Goal: Transaction & Acquisition: Book appointment/travel/reservation

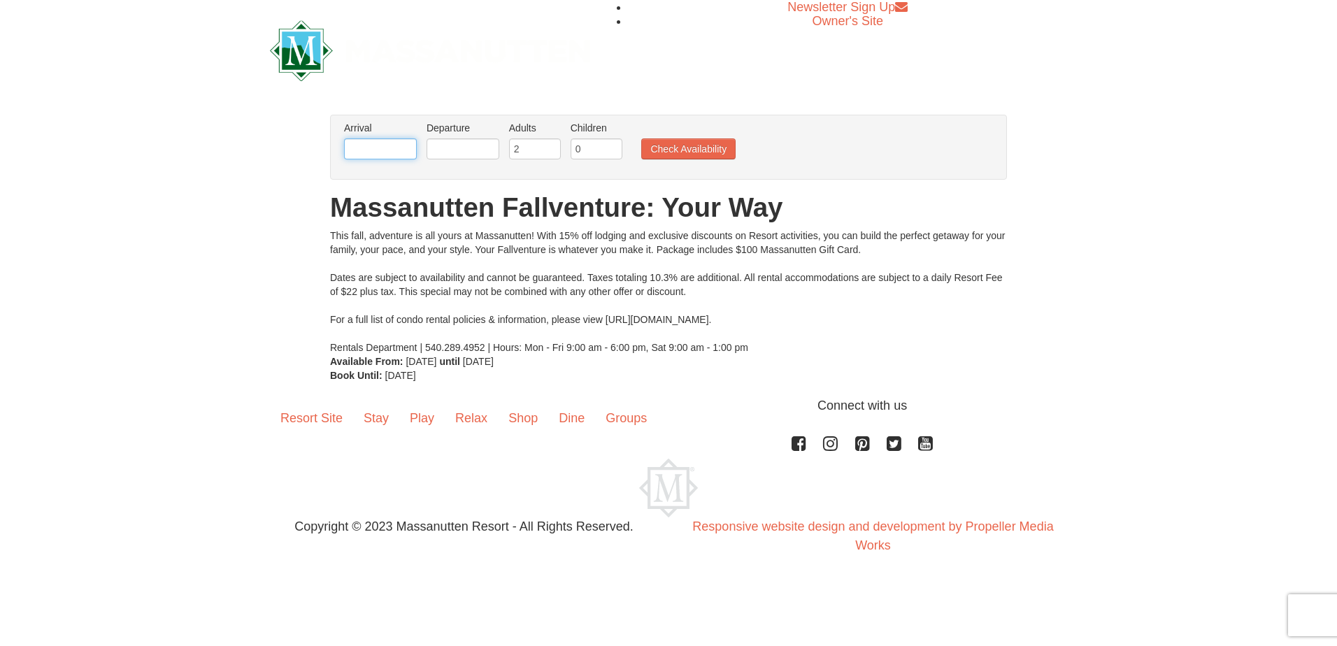
click at [406, 152] on input "text" at bounding box center [380, 148] width 73 height 21
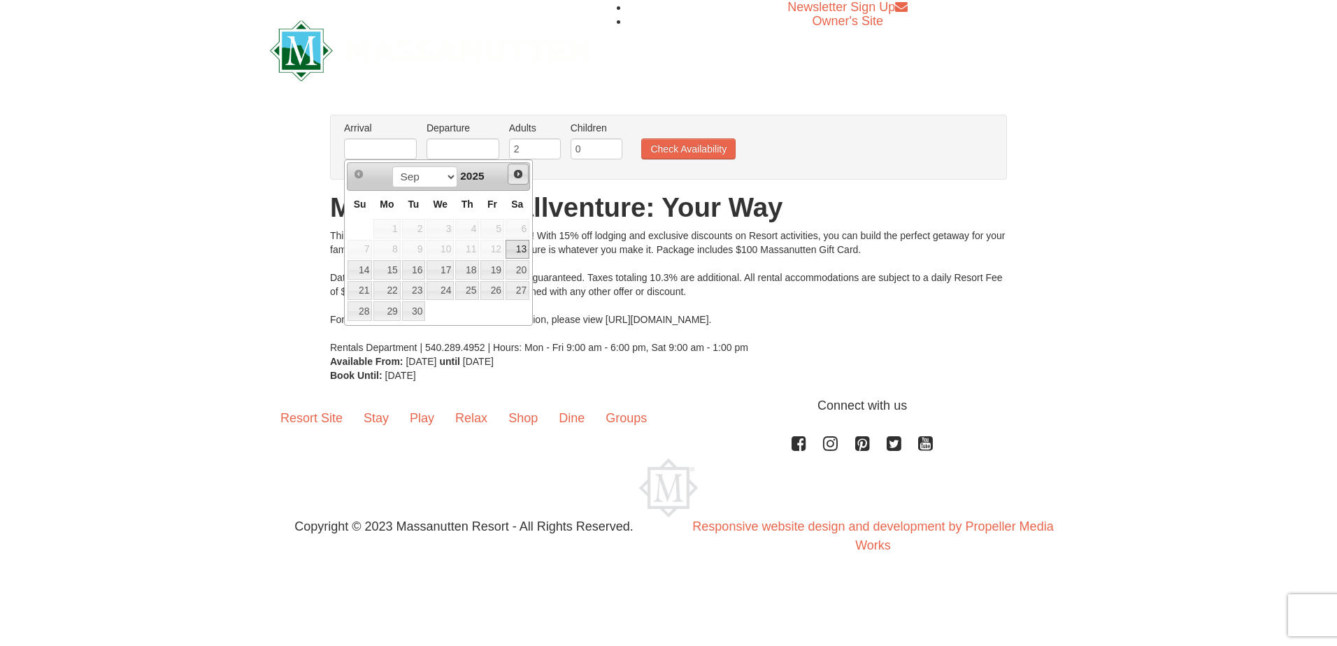
click at [520, 176] on span "Next" at bounding box center [518, 174] width 11 height 11
click at [520, 272] on link "15" at bounding box center [518, 270] width 24 height 20
type input "[DATE]"
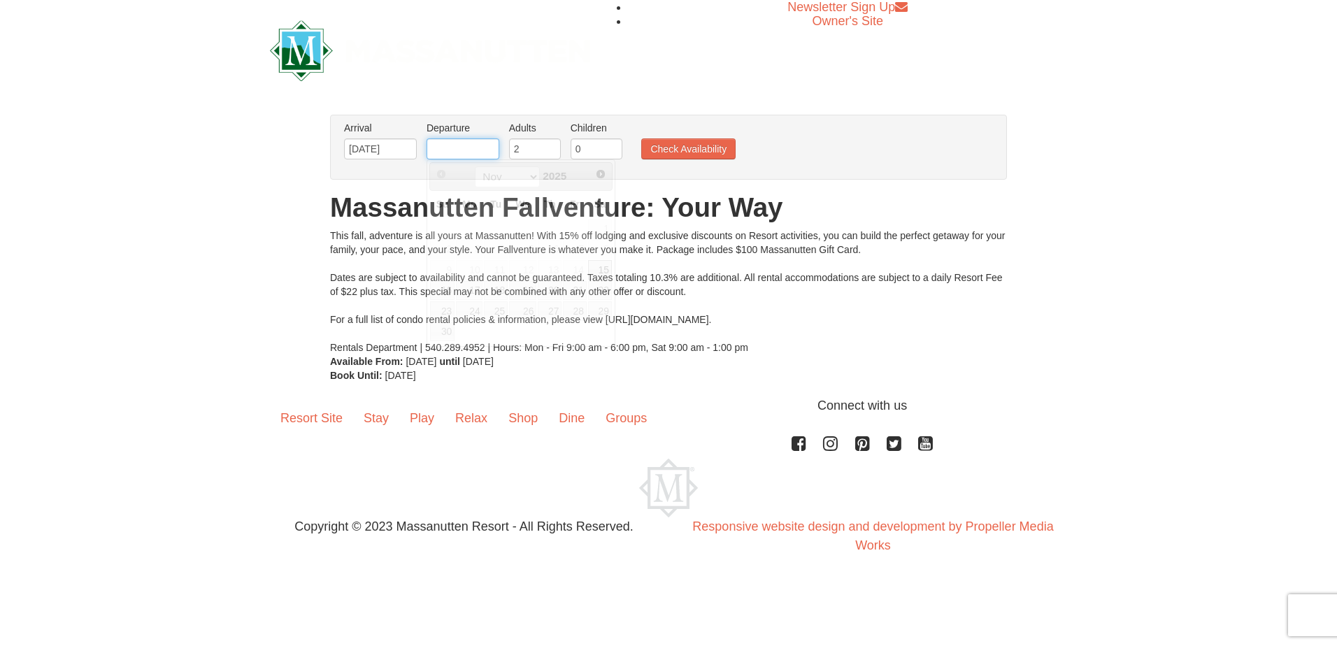
click at [481, 145] on input "text" at bounding box center [463, 148] width 73 height 21
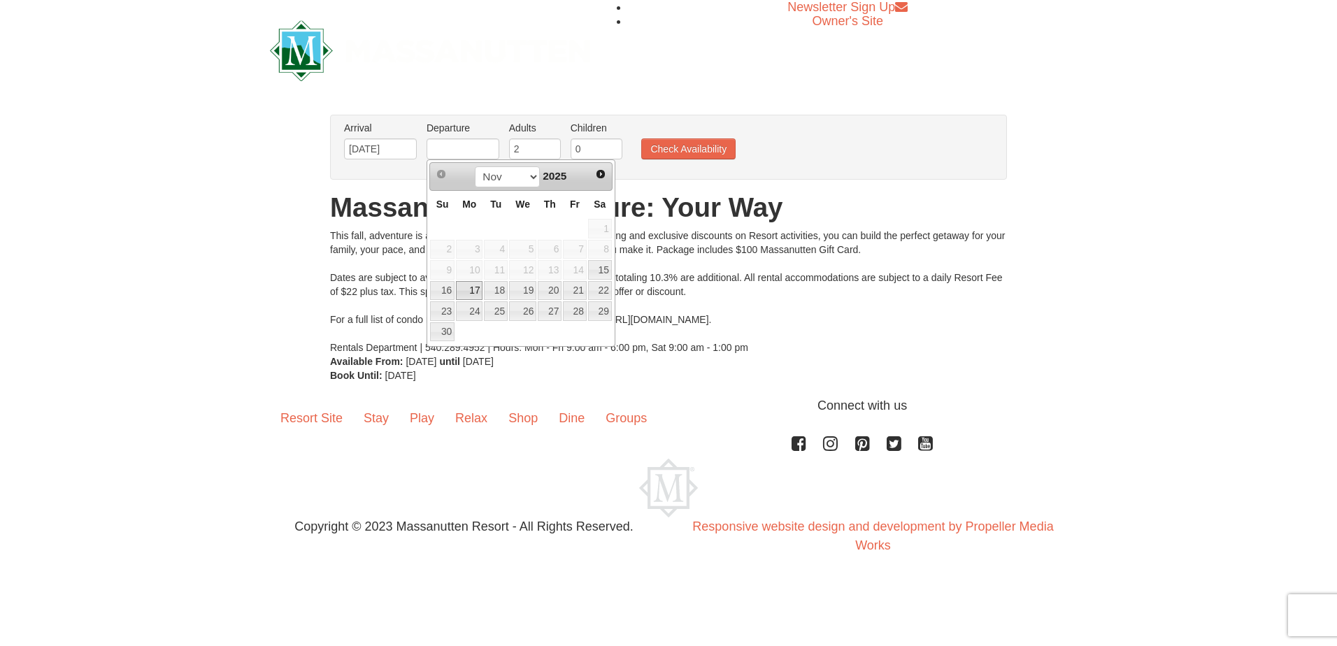
click at [467, 292] on link "17" at bounding box center [469, 291] width 27 height 20
type input "[DATE]"
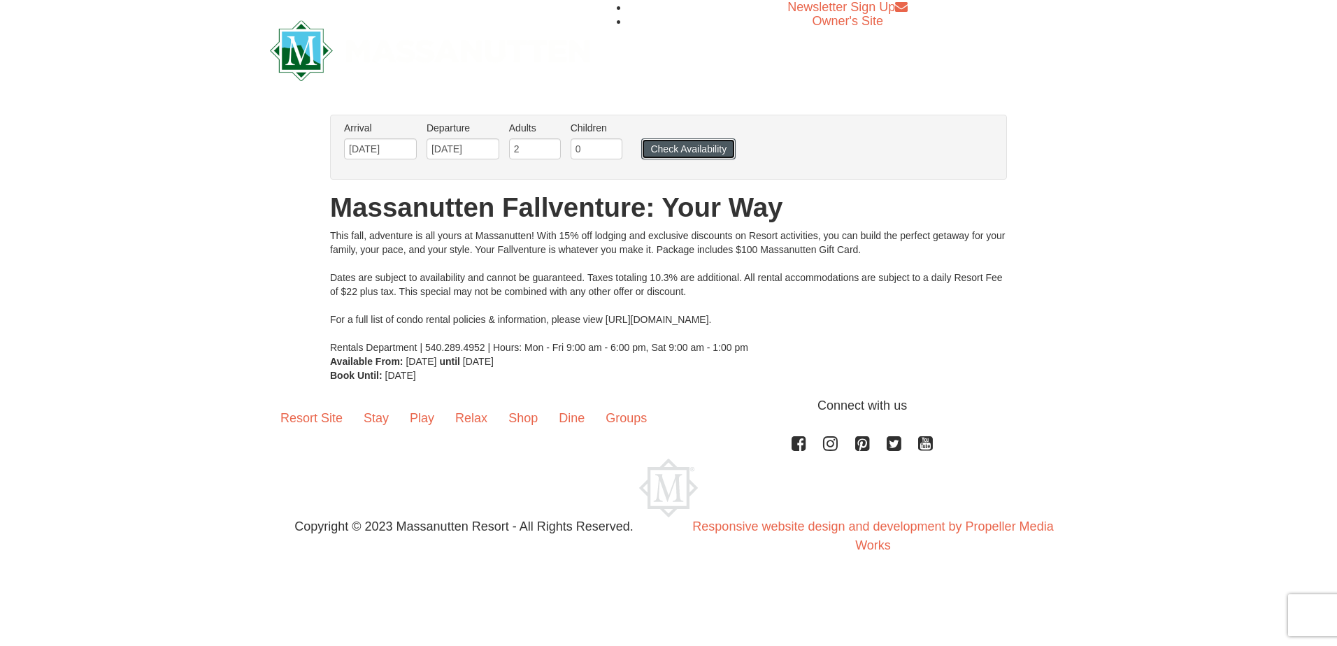
click at [706, 148] on button "Check Availability" at bounding box center [688, 148] width 94 height 21
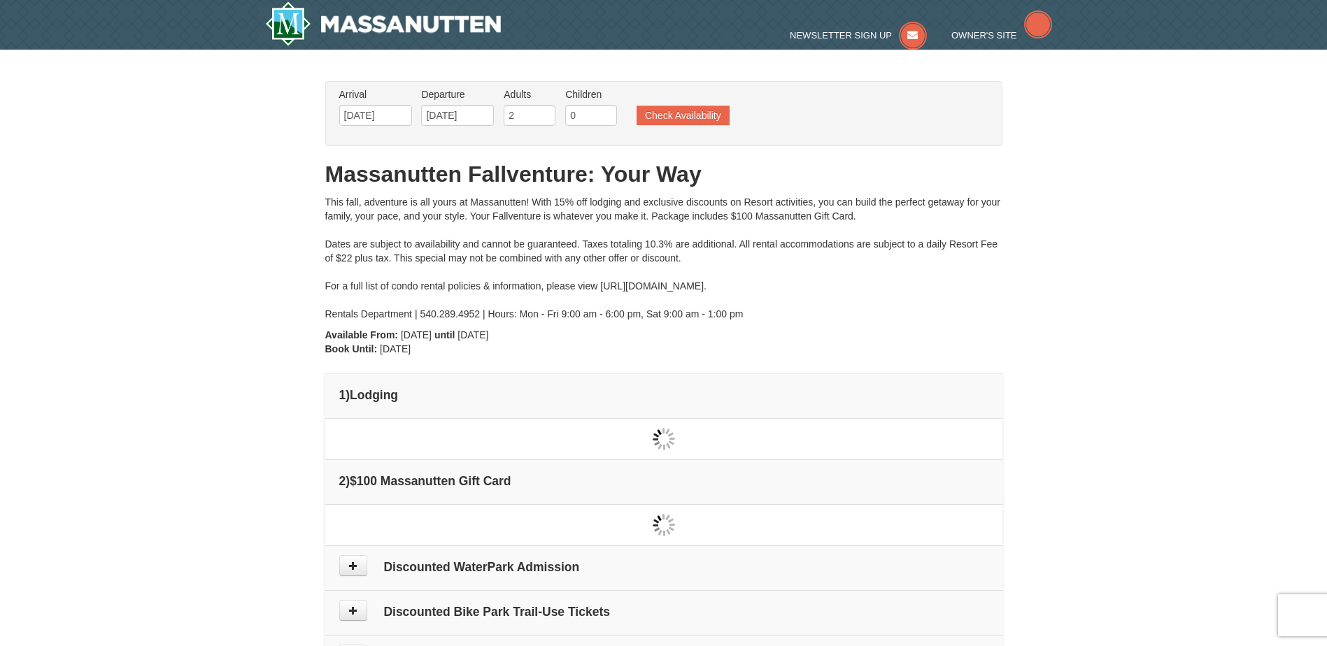
type input "[DATE]"
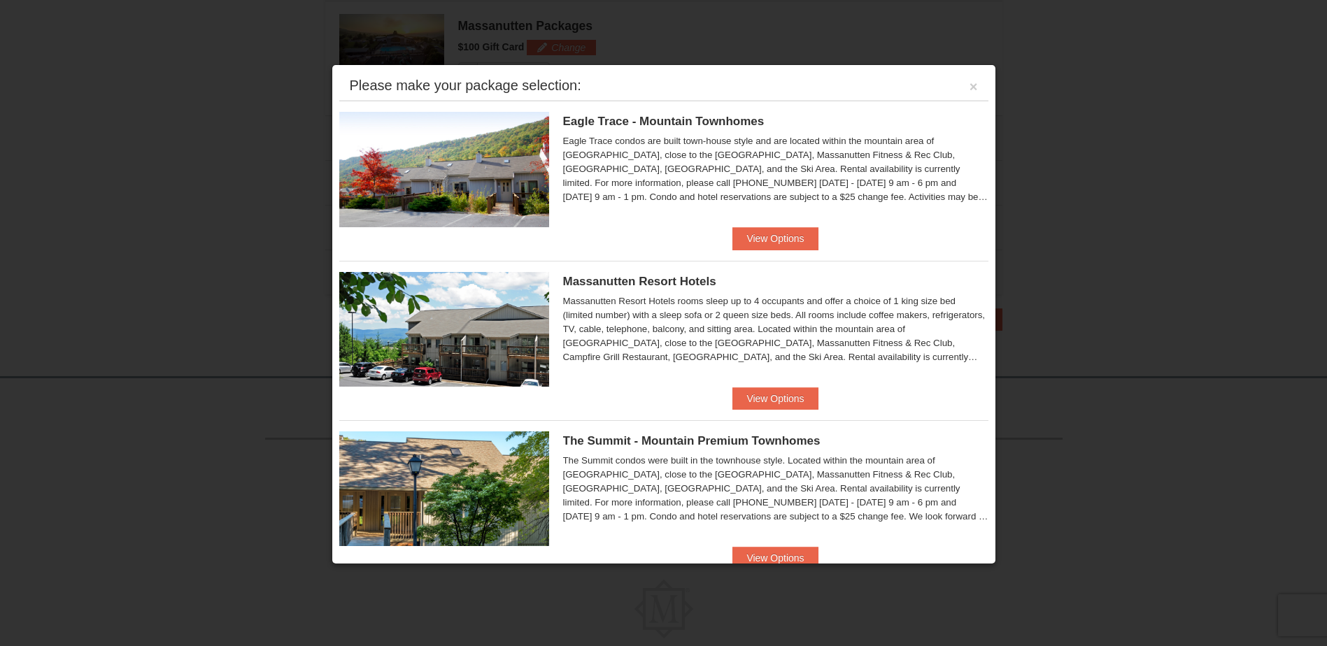
scroll to position [476, 0]
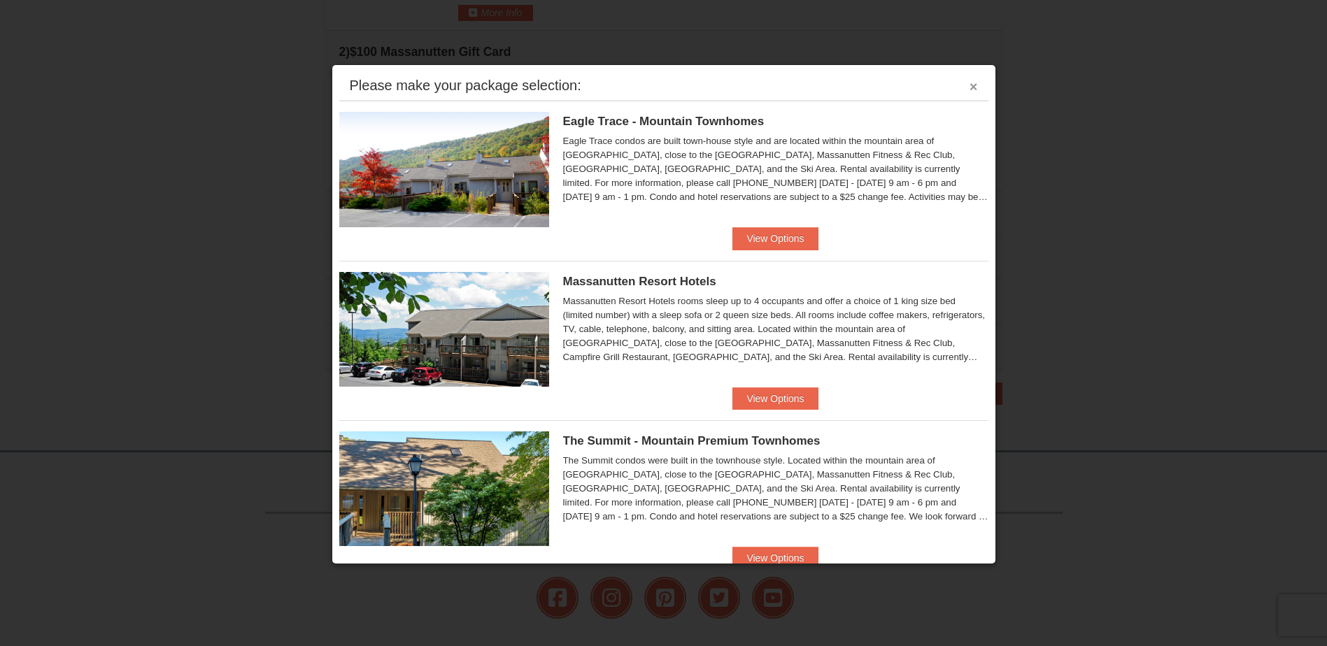
click at [969, 86] on button "×" at bounding box center [973, 87] width 8 height 14
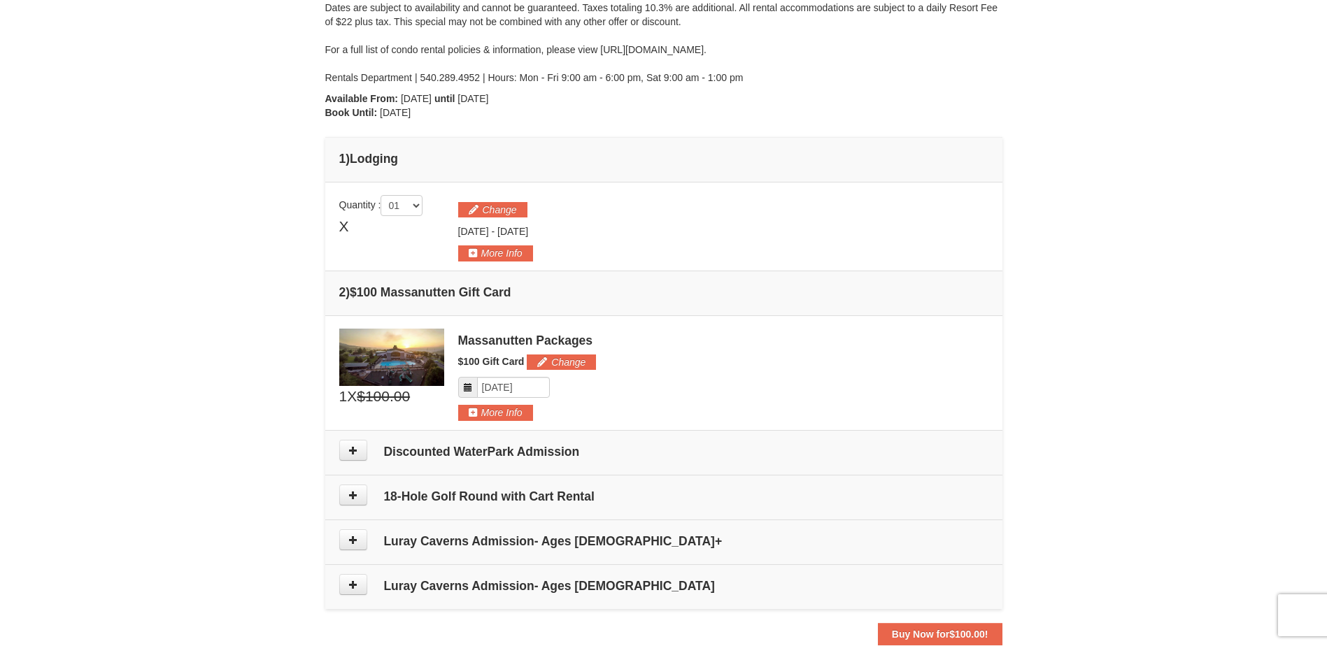
scroll to position [266, 0]
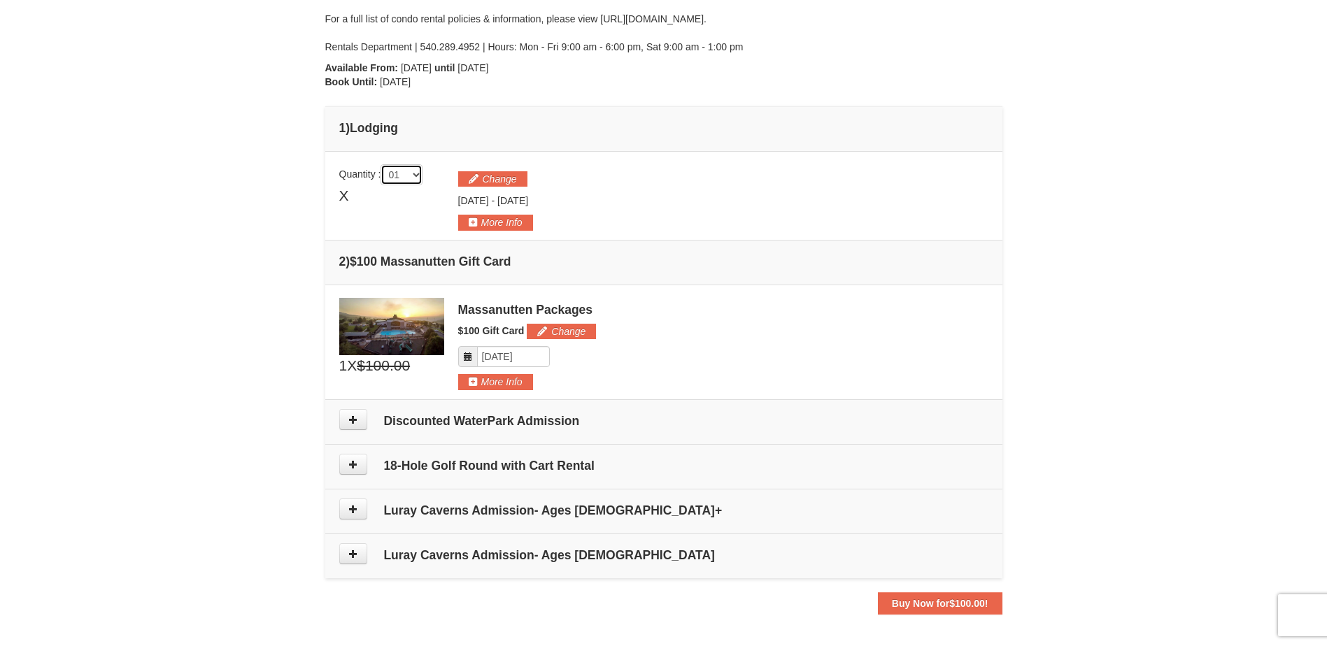
click at [422, 176] on select "01 02 03 04 05" at bounding box center [401, 174] width 42 height 21
select select "2"
click at [490, 222] on button "More Info" at bounding box center [495, 222] width 75 height 15
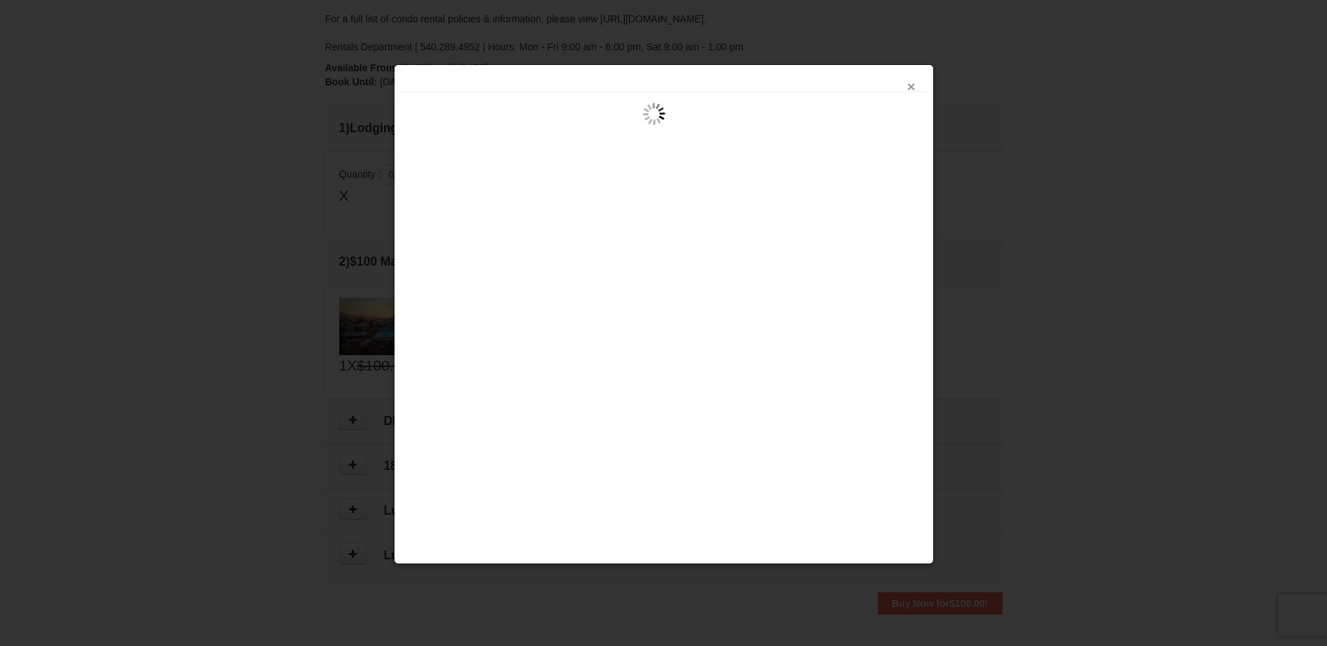
click at [907, 81] on button "×" at bounding box center [911, 87] width 8 height 14
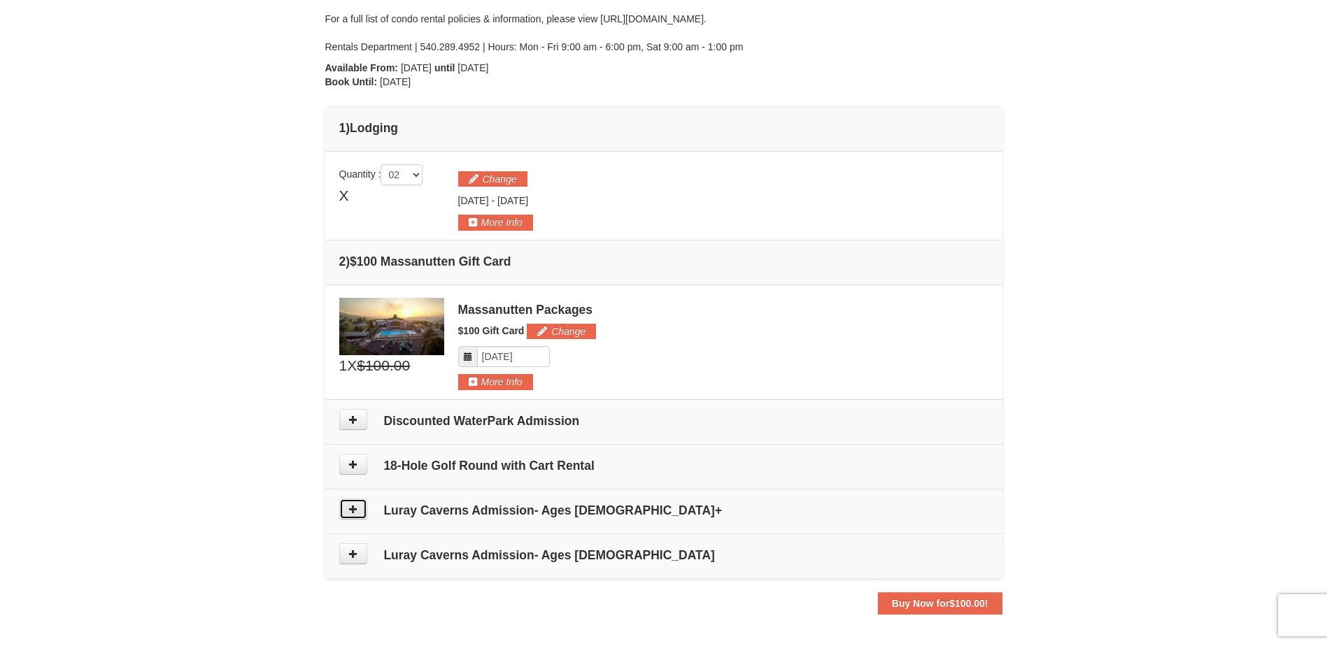
click at [353, 508] on icon at bounding box center [353, 509] width 10 height 10
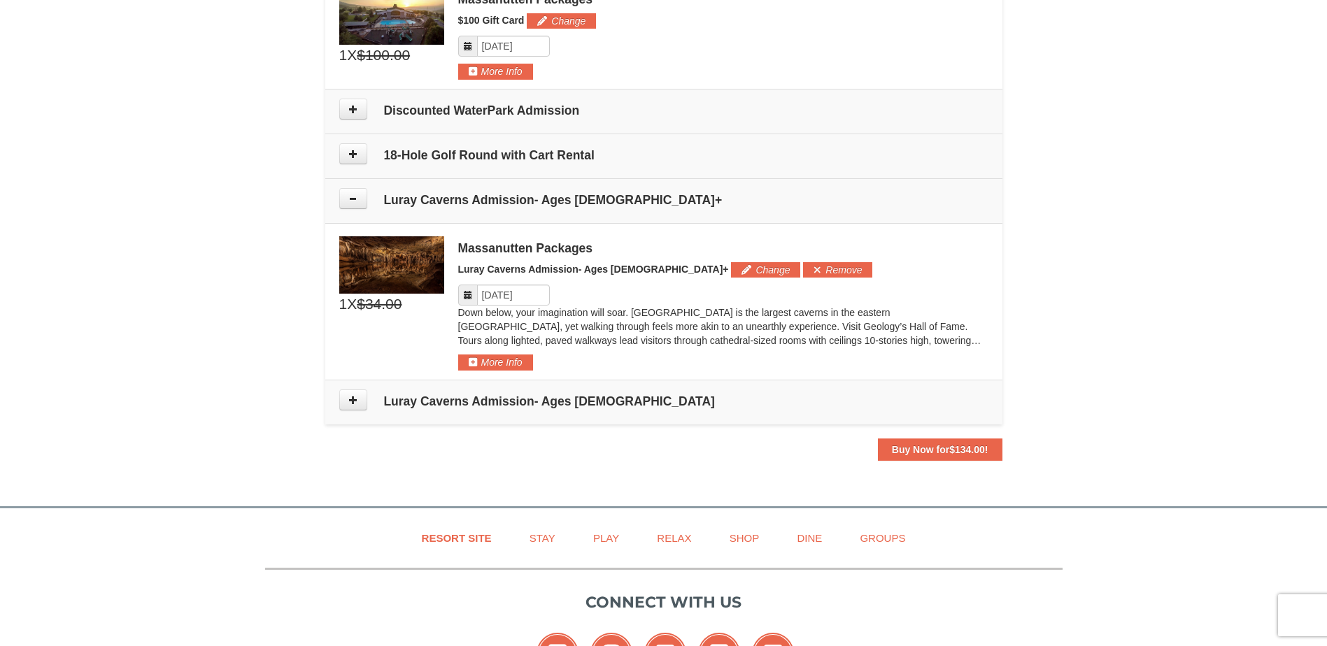
scroll to position [476, 0]
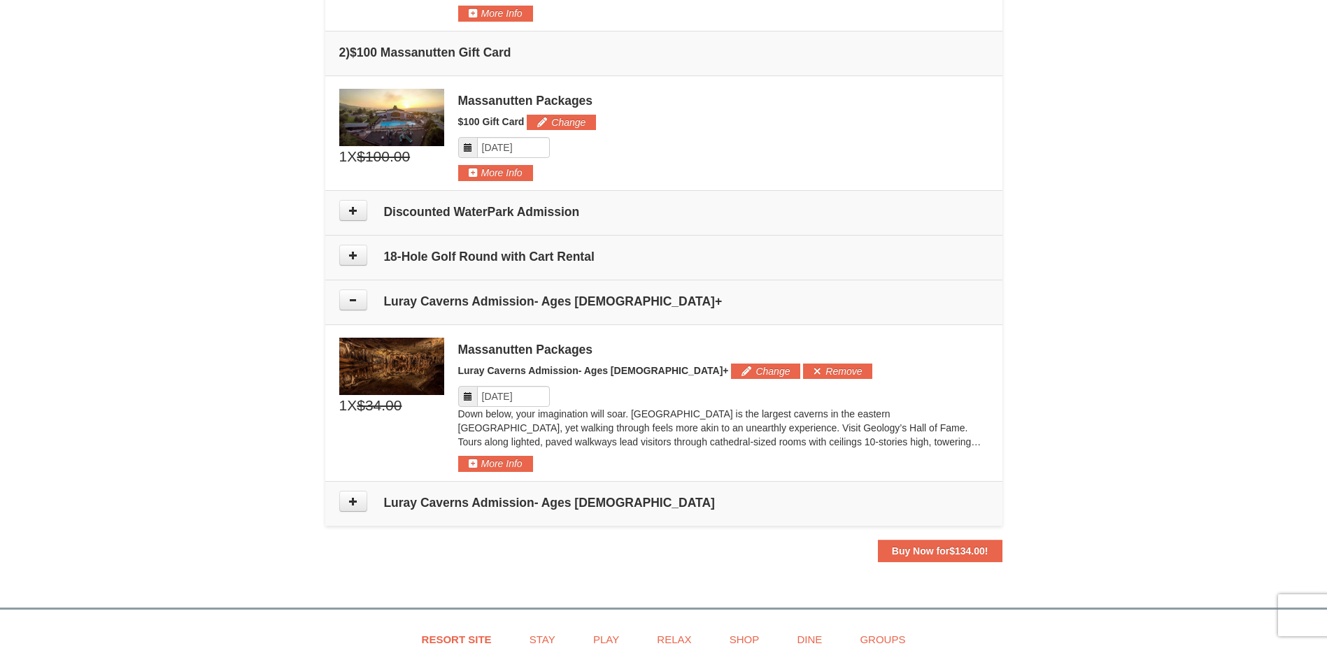
click at [464, 393] on span at bounding box center [468, 396] width 20 height 21
click at [471, 402] on span at bounding box center [468, 396] width 20 height 21
click at [470, 398] on icon at bounding box center [468, 397] width 10 height 10
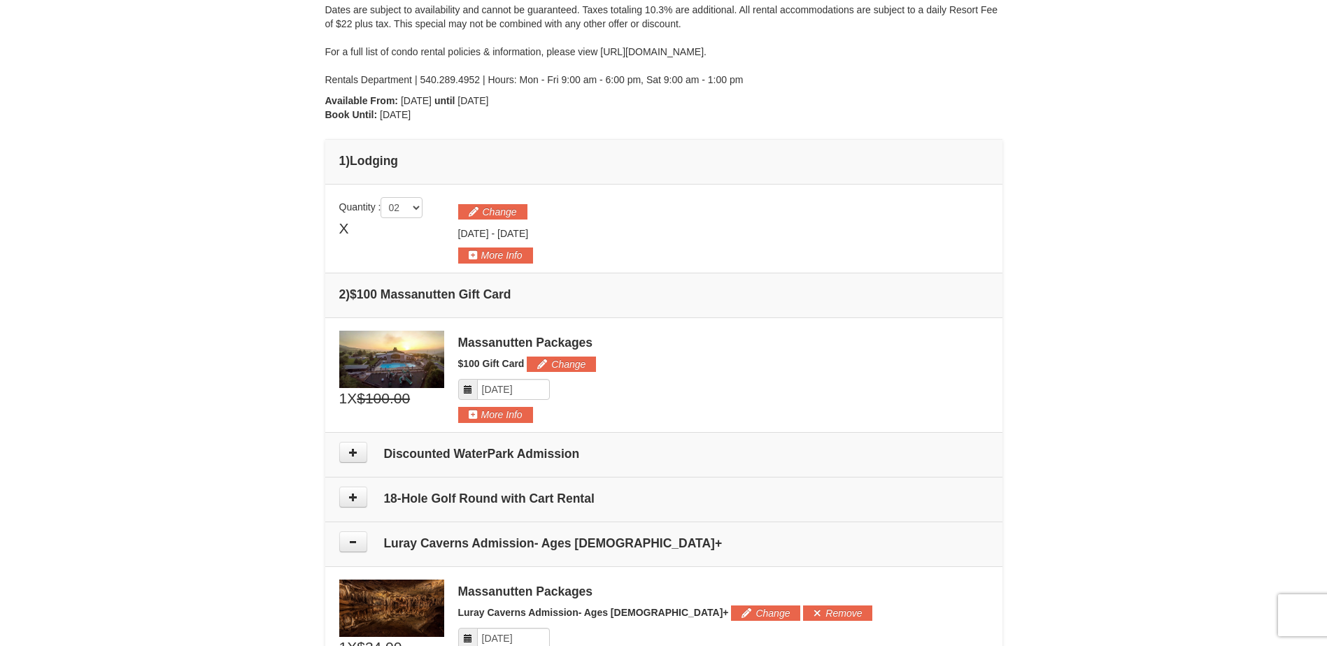
scroll to position [196, 0]
